Goal: Information Seeking & Learning: Learn about a topic

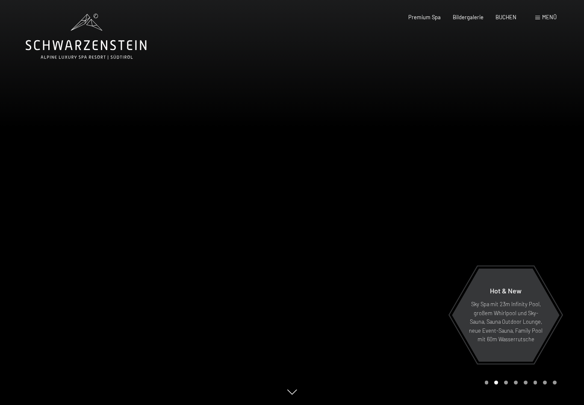
click at [549, 20] on span "Menü" at bounding box center [549, 17] width 15 height 7
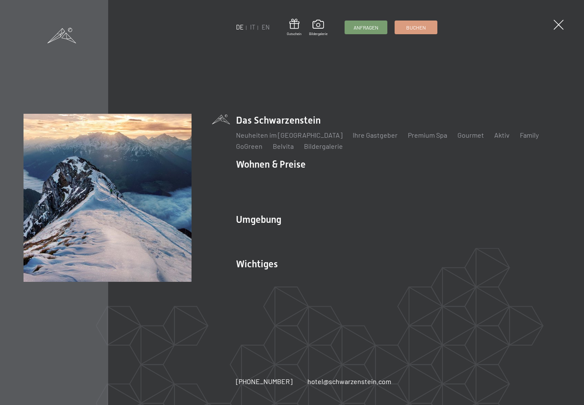
click at [347, 230] on link "Wandern & Sommer" at bounding box center [357, 234] width 59 height 8
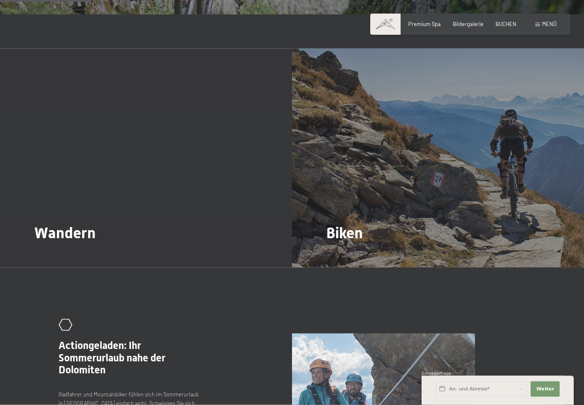
scroll to position [725, 0]
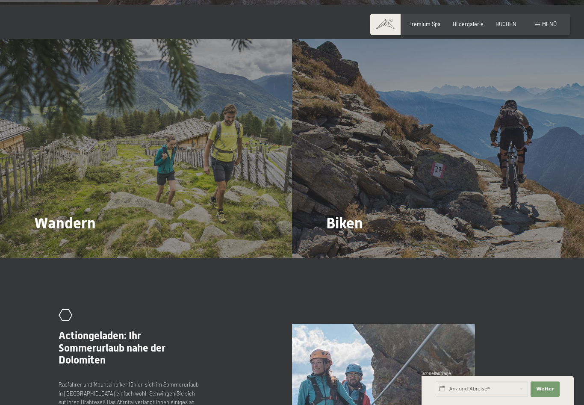
click at [47, 243] on span "Mehr dazu" at bounding box center [52, 247] width 29 height 8
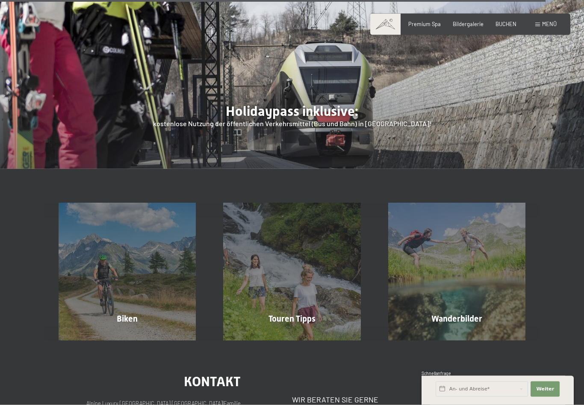
scroll to position [2518, 0]
click at [287, 217] on div "Touren Tipps Mehr erfahren" at bounding box center [291, 271] width 164 height 137
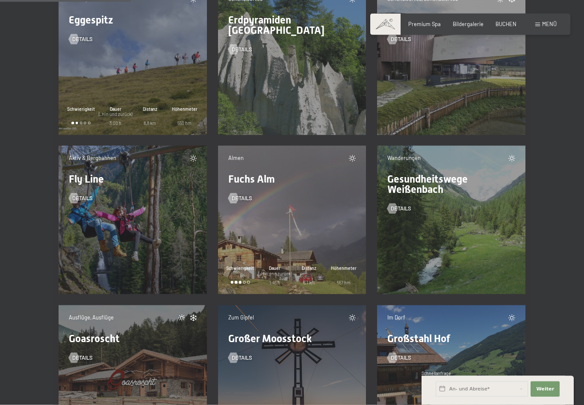
scroll to position [2547, 0]
click at [236, 203] on div at bounding box center [233, 198] width 6 height 10
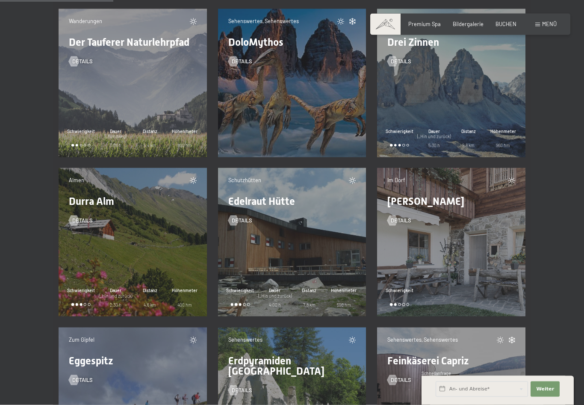
scroll to position [2206, 0]
click at [76, 225] on div at bounding box center [74, 220] width 6 height 10
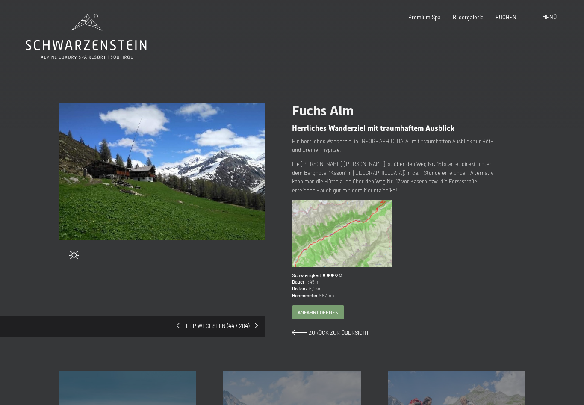
click at [347, 233] on img at bounding box center [342, 233] width 100 height 67
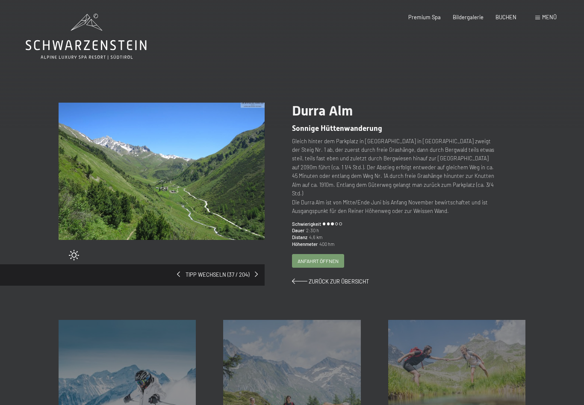
click at [314, 257] on span "Anfahrt öffnen" at bounding box center [317, 260] width 41 height 7
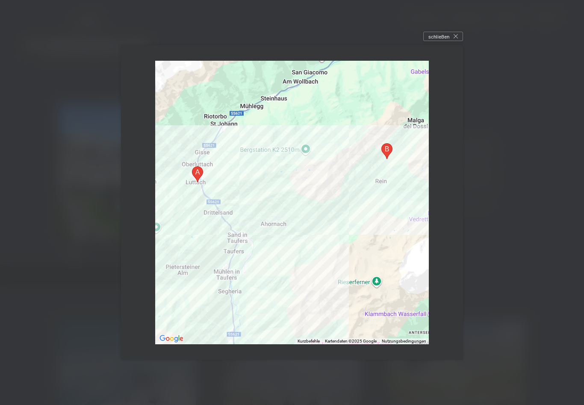
click at [436, 41] on div "schließen" at bounding box center [443, 36] width 40 height 9
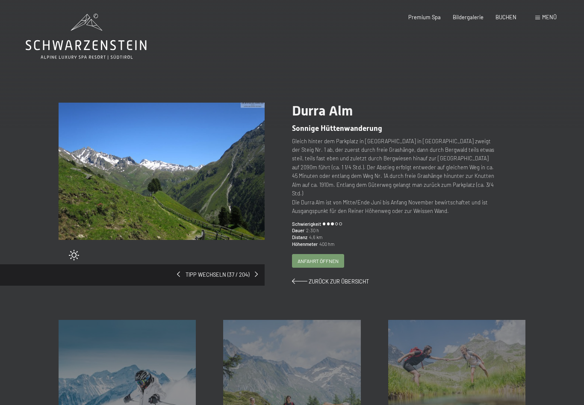
click at [324, 278] on span "Zurück zur Übersicht" at bounding box center [338, 281] width 60 height 7
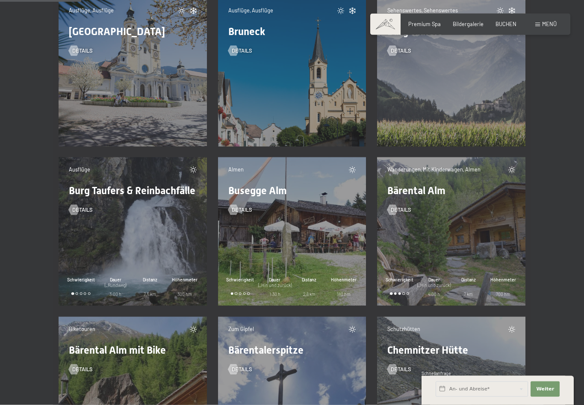
scroll to position [1580, 0]
click at [400, 213] on span "Details" at bounding box center [400, 210] width 21 height 8
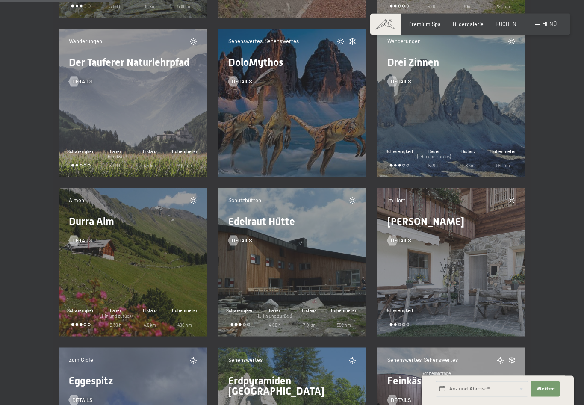
scroll to position [2186, 0]
click at [152, 276] on div "Almen Durra Alm Details Schwierigkeit Dauer (_Hin und zurück) 2:30 h Distanz 4,…" at bounding box center [133, 262] width 148 height 148
click at [76, 245] on div at bounding box center [74, 240] width 6 height 10
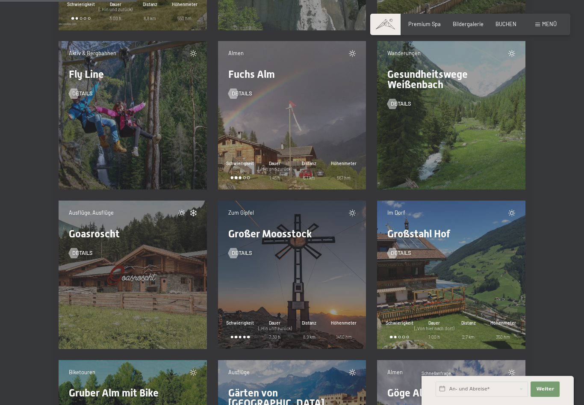
scroll to position [2650, 0]
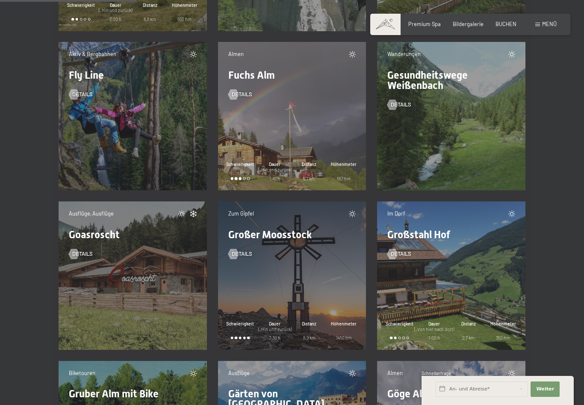
click at [235, 100] on div at bounding box center [233, 94] width 6 height 10
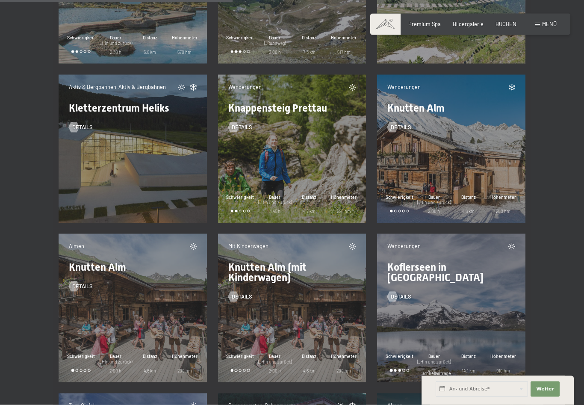
scroll to position [4531, 0]
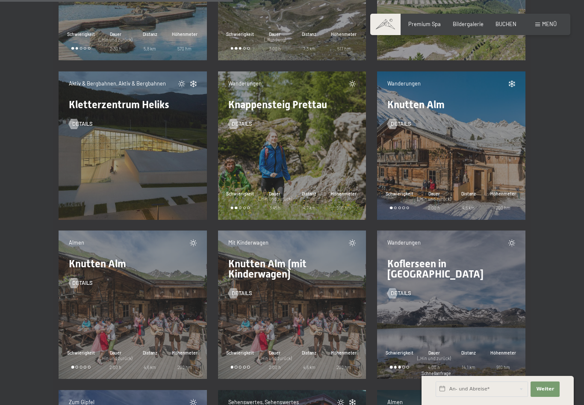
click at [77, 288] on div at bounding box center [74, 283] width 6 height 10
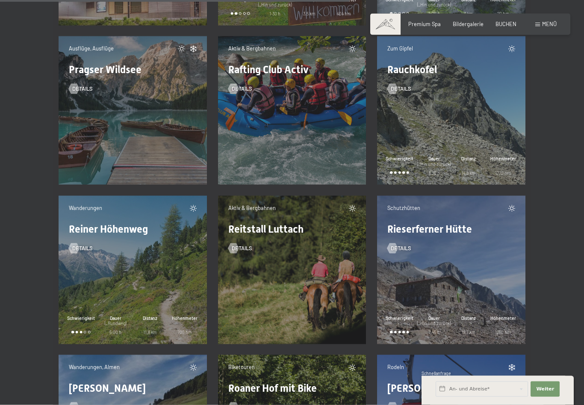
scroll to position [6794, 0]
click at [77, 94] on div at bounding box center [74, 88] width 6 height 10
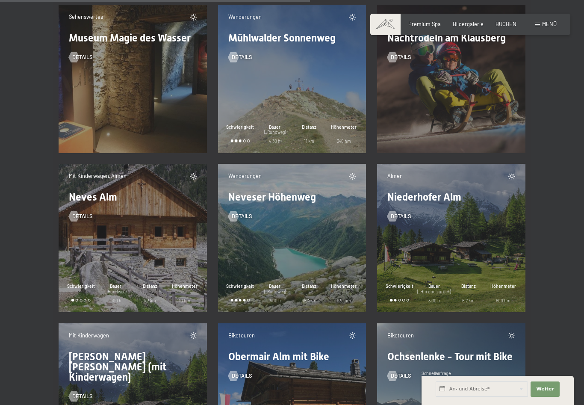
scroll to position [6031, 0]
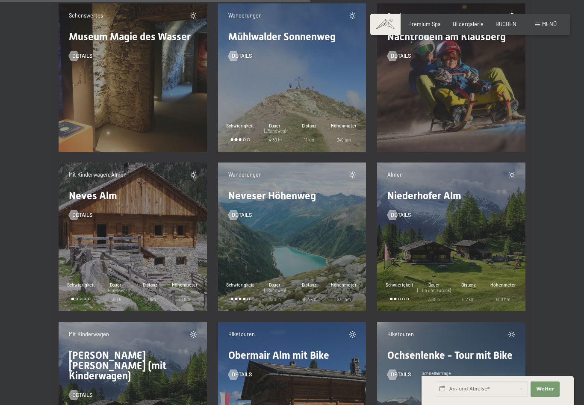
click at [327, 261] on div "Wanderungen Neveser Höhenweg Details Schwierigkeit Dauer (_Rundweg) 7:00 h Dist…" at bounding box center [292, 236] width 148 height 148
click at [239, 219] on link "Details" at bounding box center [240, 215] width 24 height 8
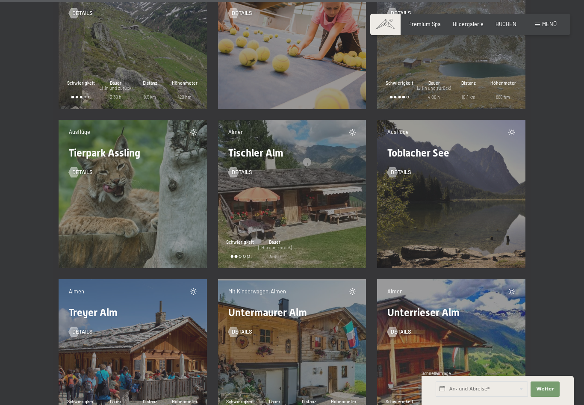
scroll to position [9735, 0]
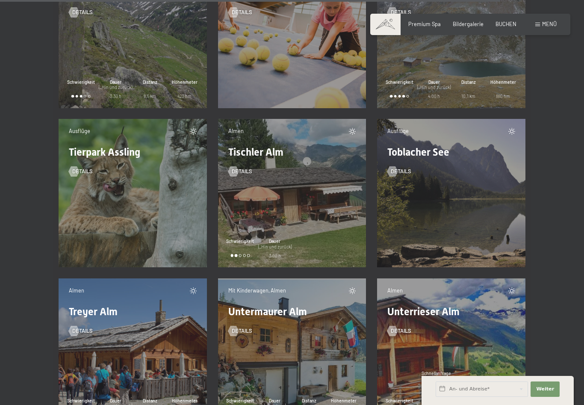
click at [432, 158] on span "Toblacher See" at bounding box center [418, 152] width 62 height 12
click at [395, 176] on div at bounding box center [392, 171] width 6 height 10
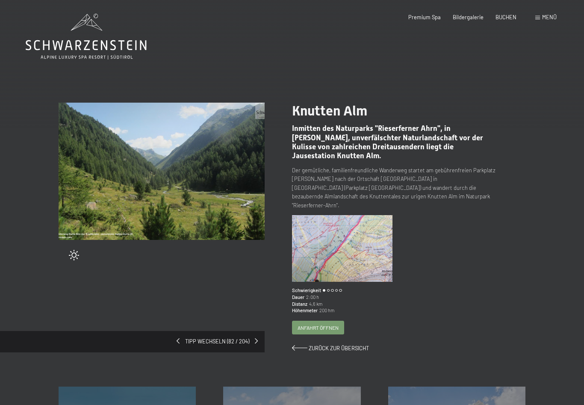
click at [349, 241] on img at bounding box center [342, 248] width 100 height 67
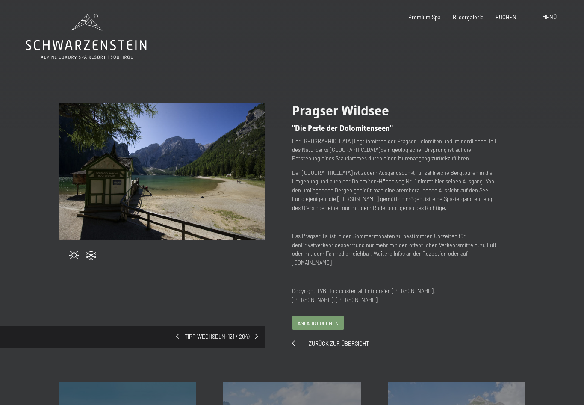
click at [309, 319] on span "Anfahrt öffnen" at bounding box center [317, 322] width 41 height 7
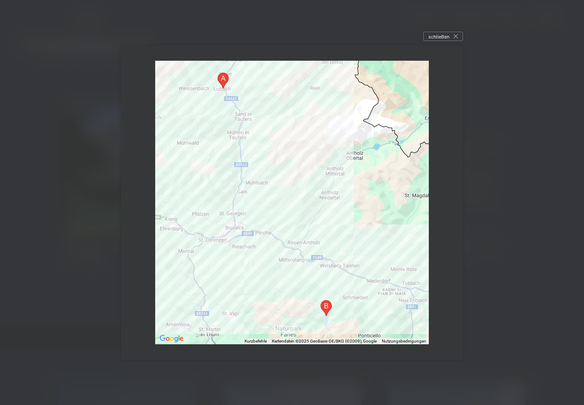
click at [439, 40] on span "schließen" at bounding box center [438, 36] width 21 height 7
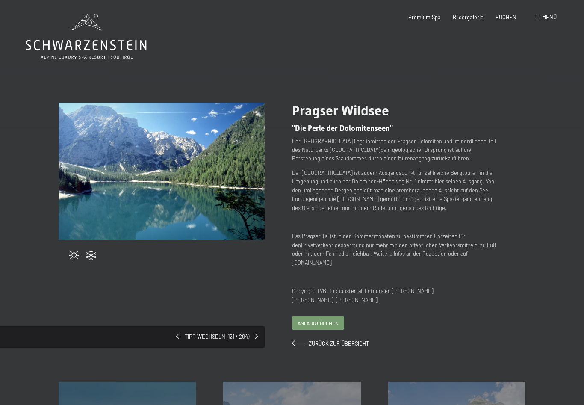
click at [318, 319] on span "Anfahrt öffnen" at bounding box center [317, 322] width 41 height 7
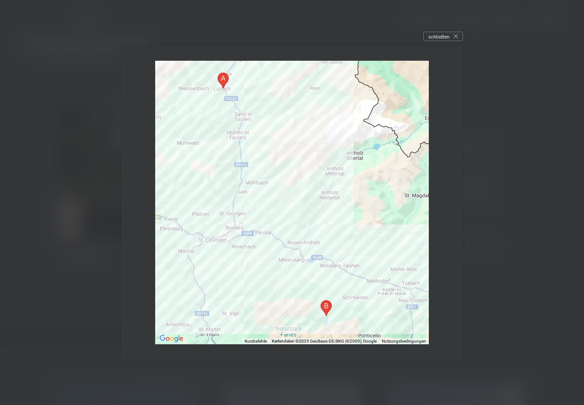
click at [441, 35] on span "schließen" at bounding box center [438, 36] width 21 height 7
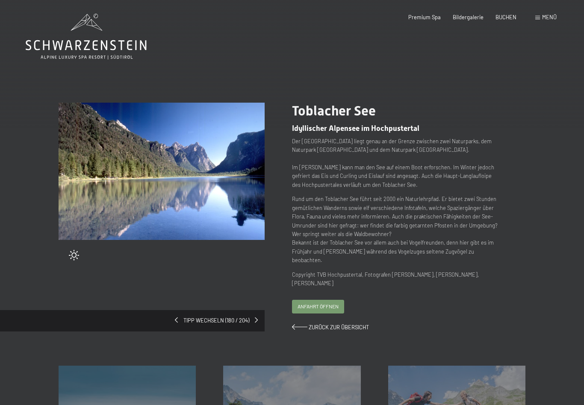
click at [326, 302] on span "Anfahrt öffnen" at bounding box center [317, 305] width 41 height 7
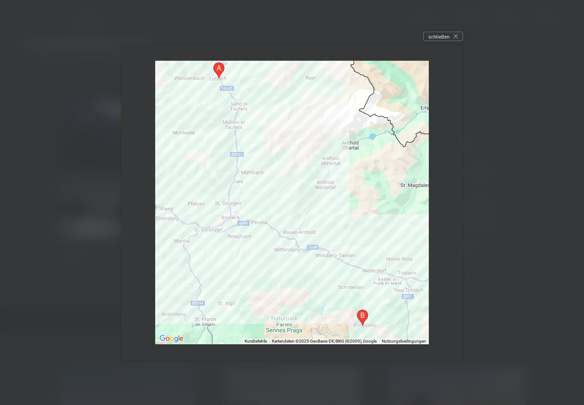
click at [435, 38] on span "schließen" at bounding box center [438, 36] width 21 height 7
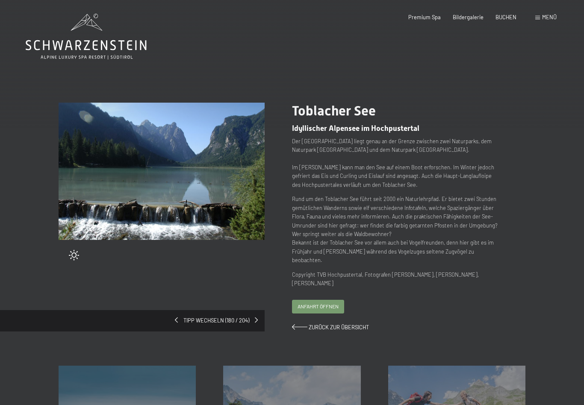
click at [325, 323] on span "Zurück zur Übersicht" at bounding box center [338, 326] width 60 height 7
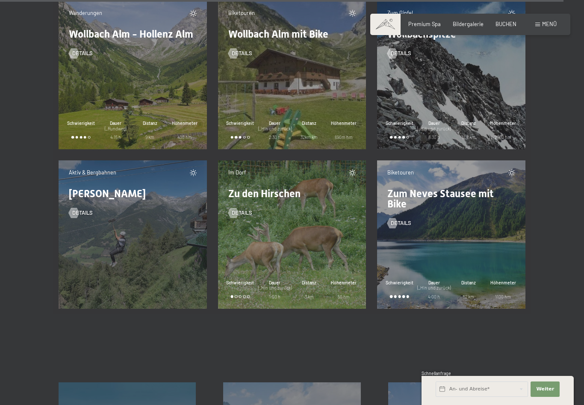
scroll to position [10968, 0]
